Goal: Information Seeking & Learning: Compare options

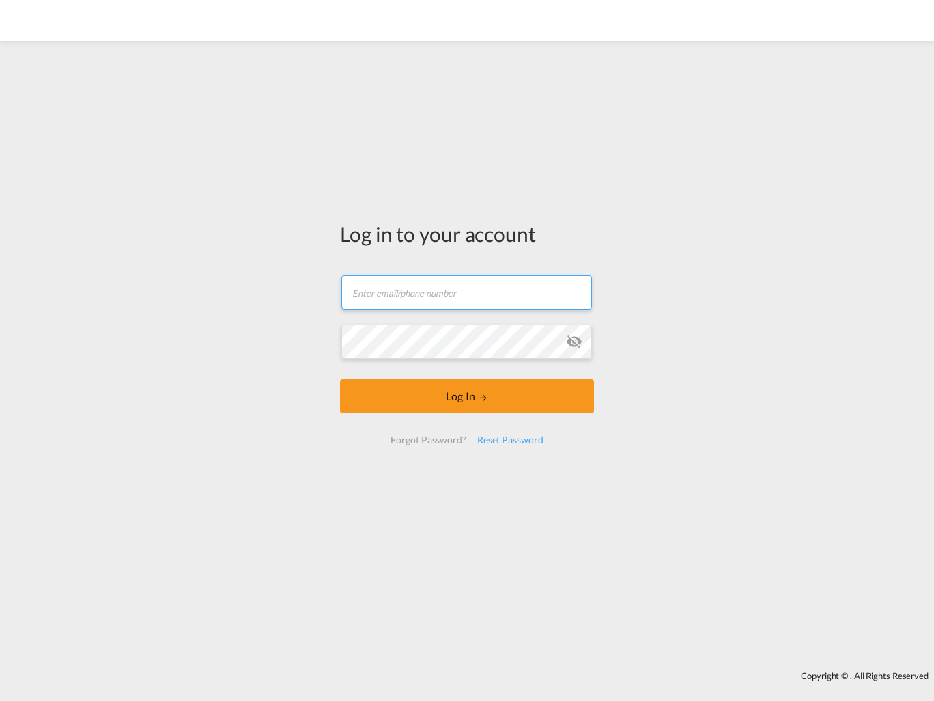
click at [404, 299] on input "text" at bounding box center [466, 292] width 251 height 34
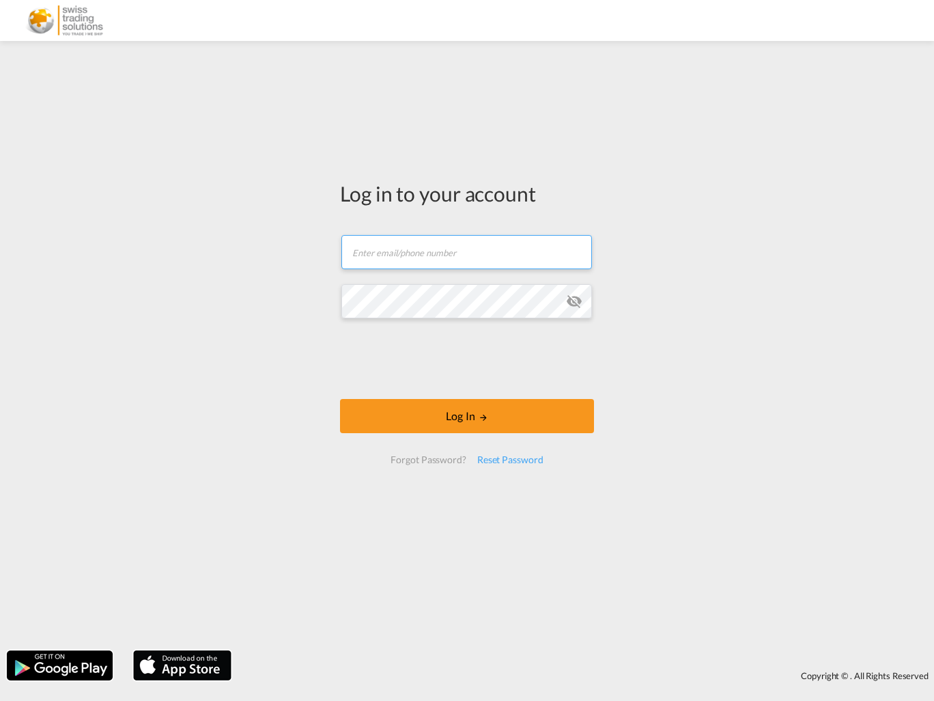
paste input "[EMAIL_ADDRESS][DOMAIN_NAME]"
type input "[EMAIL_ADDRESS][DOMAIN_NAME]"
click at [499, 421] on button "Log In" at bounding box center [467, 416] width 254 height 34
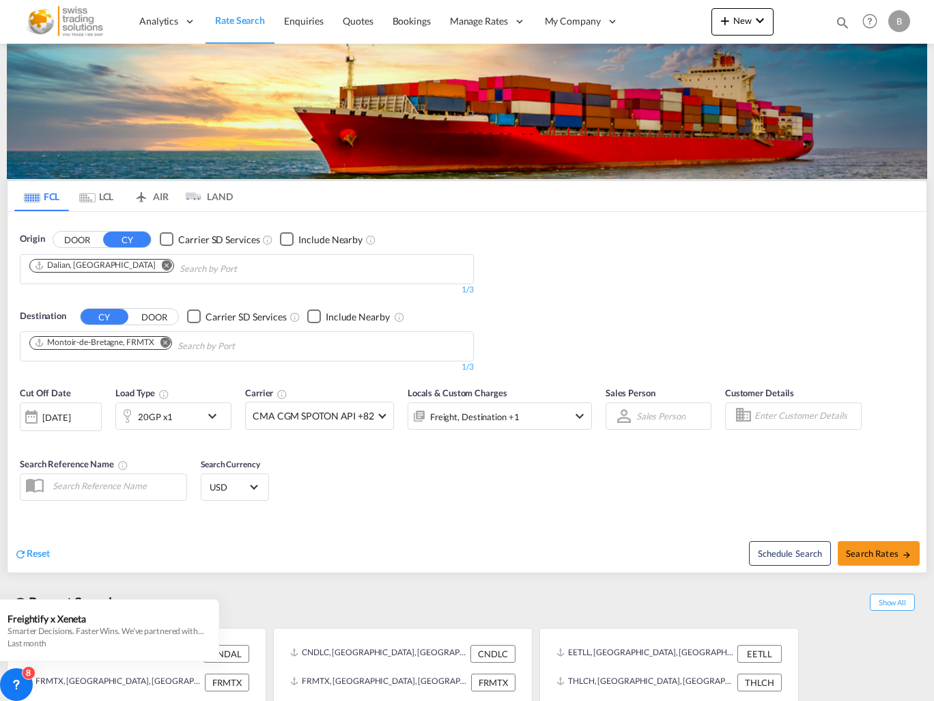
click at [216, 414] on md-icon "icon-chevron-down" at bounding box center [215, 416] width 23 height 16
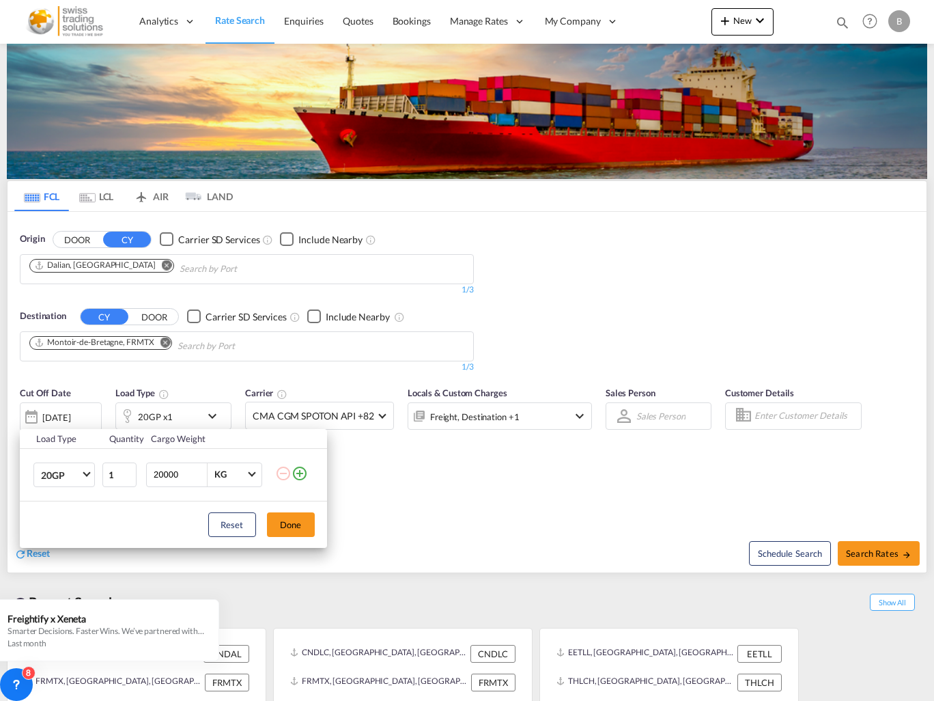
click at [295, 526] on button "Done" at bounding box center [291, 524] width 48 height 25
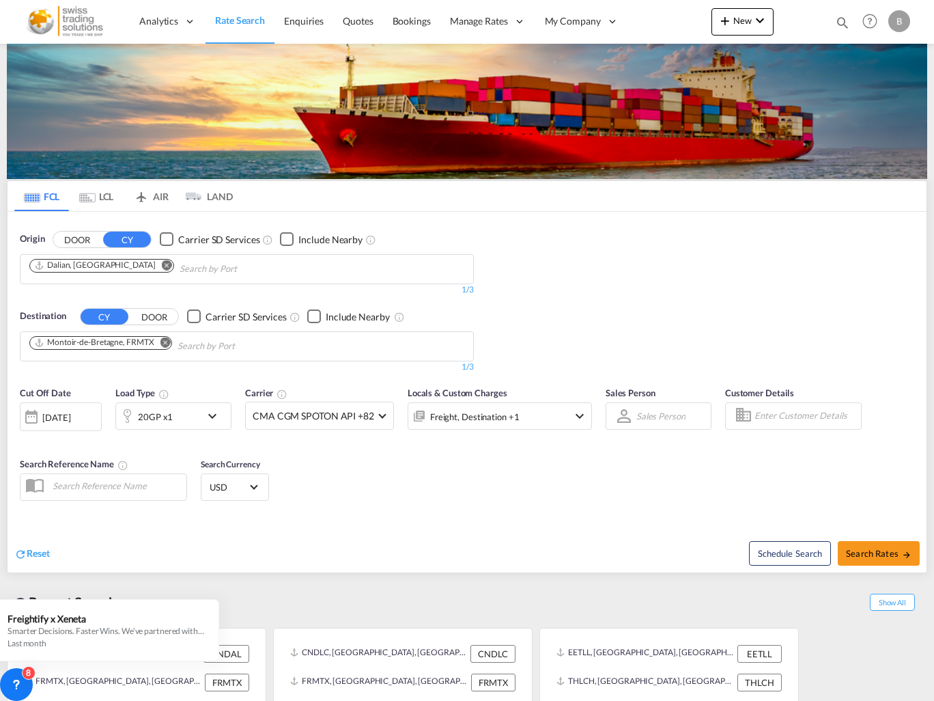
click at [879, 562] on button "Search Rates" at bounding box center [879, 553] width 82 height 25
type input "CNDAL to FRMTX / [DATE]"
